Goal: Download file/media

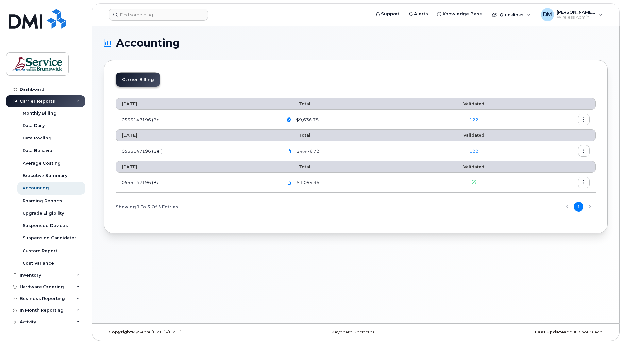
click at [585, 120] on icon "button" at bounding box center [584, 120] width 4 height 4
click at [553, 145] on span "Download" at bounding box center [553, 146] width 25 height 6
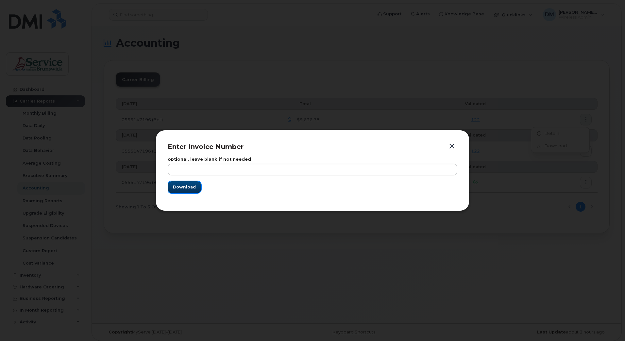
click at [187, 186] on span "Download" at bounding box center [184, 187] width 23 height 6
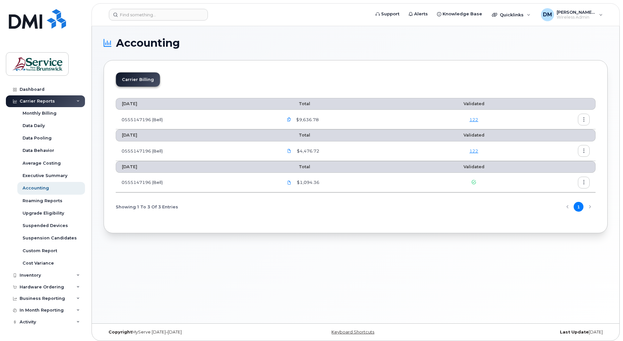
click at [585, 119] on icon "button" at bounding box center [584, 120] width 4 height 4
click at [561, 145] on span "Download" at bounding box center [553, 146] width 25 height 6
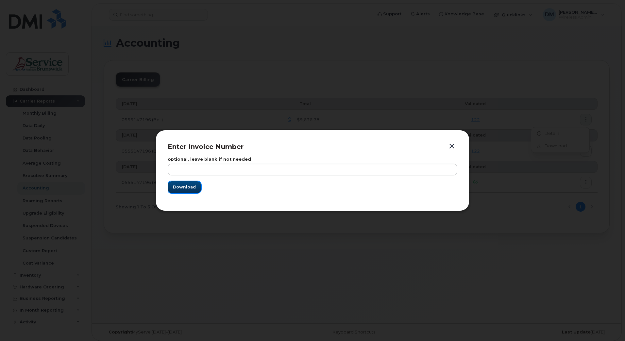
click at [177, 191] on button "Download" at bounding box center [184, 187] width 33 height 12
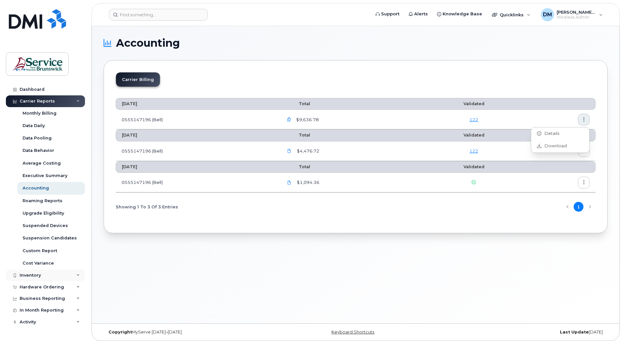
click at [74, 275] on div "Inventory" at bounding box center [45, 276] width 79 height 12
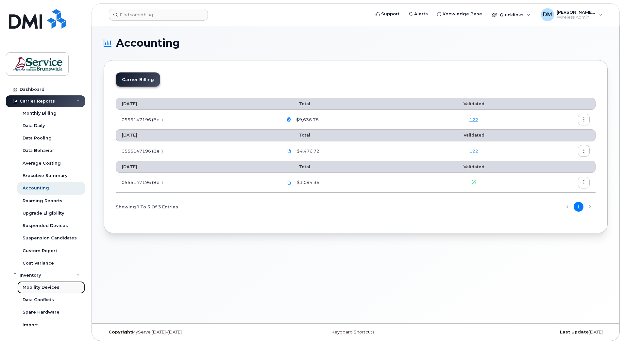
click at [44, 287] on div "Mobility Devices" at bounding box center [41, 288] width 37 height 6
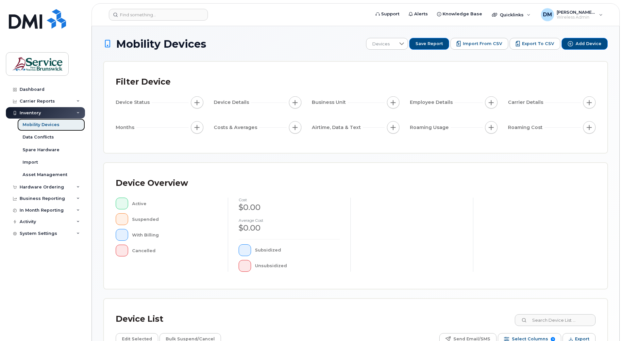
scroll to position [108, 0]
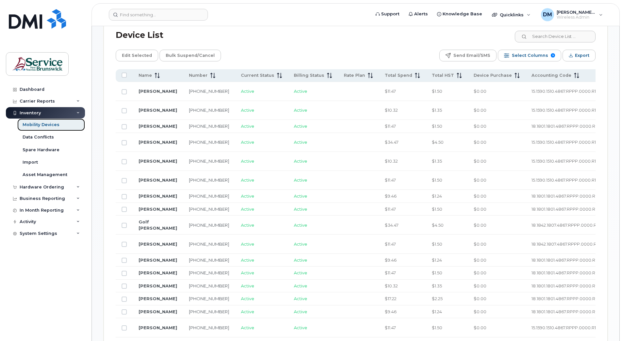
scroll to position [304, 0]
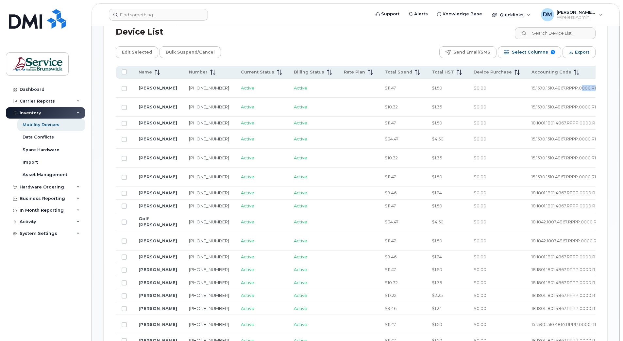
drag, startPoint x: 575, startPoint y: 88, endPoint x: 547, endPoint y: 89, distance: 27.8
click at [547, 89] on td "15.1590.1510.4867.RPPP.0000.R10002" at bounding box center [570, 88] width 90 height 19
drag, startPoint x: 569, startPoint y: 130, endPoint x: 563, endPoint y: 129, distance: 5.9
click at [563, 129] on td "18.1801.1801.4867.RPPP.0000.R01007" at bounding box center [570, 123] width 90 height 13
copy span "00"
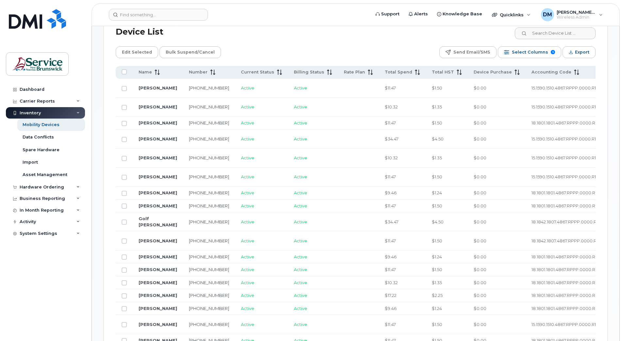
click at [571, 213] on td "18.1801.1801.4867.RPPP.0000.R01007" at bounding box center [570, 206] width 90 height 13
click at [576, 51] on span "Export" at bounding box center [582, 52] width 14 height 10
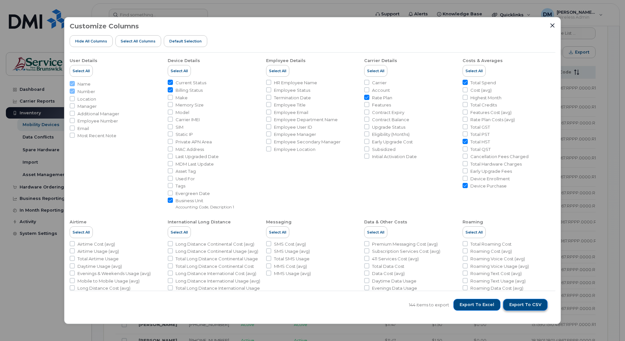
click at [527, 309] on button "Export to CSV" at bounding box center [525, 305] width 44 height 12
click at [528, 302] on span "Export to CSV" at bounding box center [525, 305] width 32 height 6
click at [525, 336] on div "Customize Columns Hide All Columns Select all Columns Default Selection User De…" at bounding box center [312, 170] width 625 height 341
